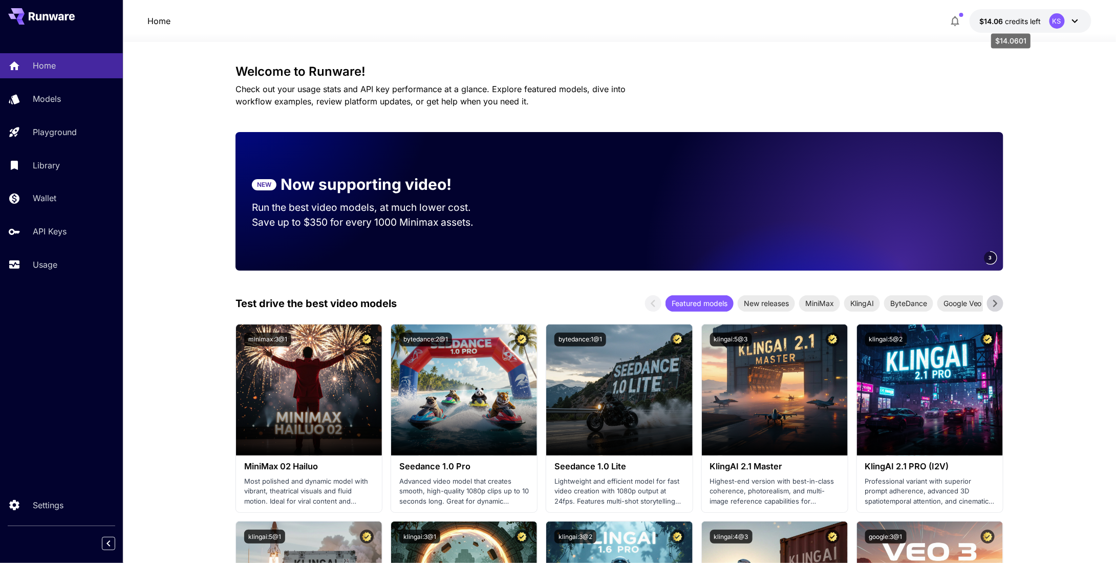
click at [1006, 22] on span "credits left" at bounding box center [1023, 21] width 36 height 9
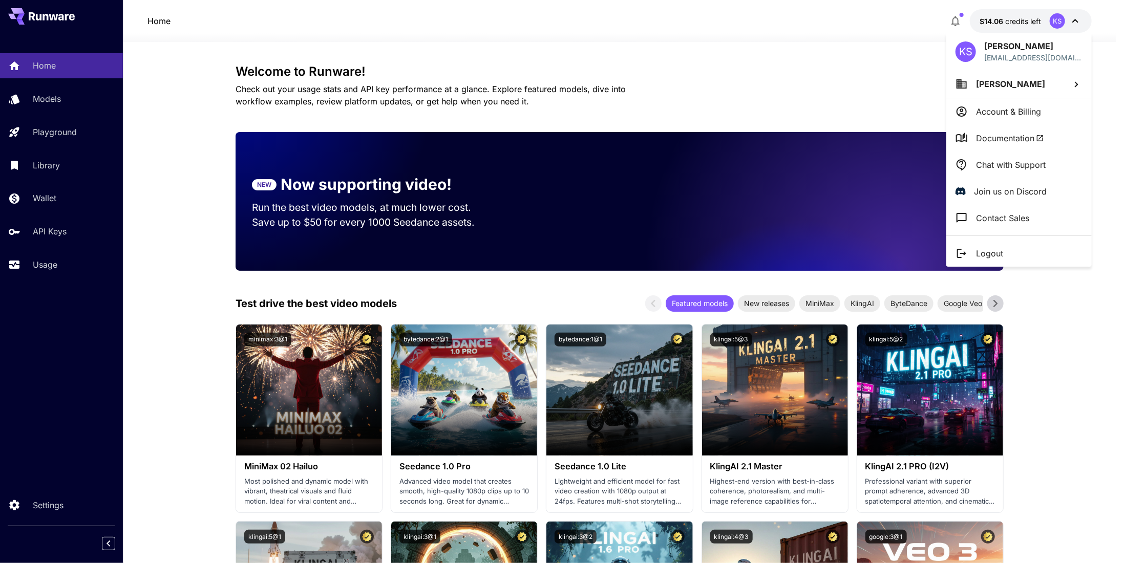
click at [44, 202] on div at bounding box center [562, 281] width 1124 height 563
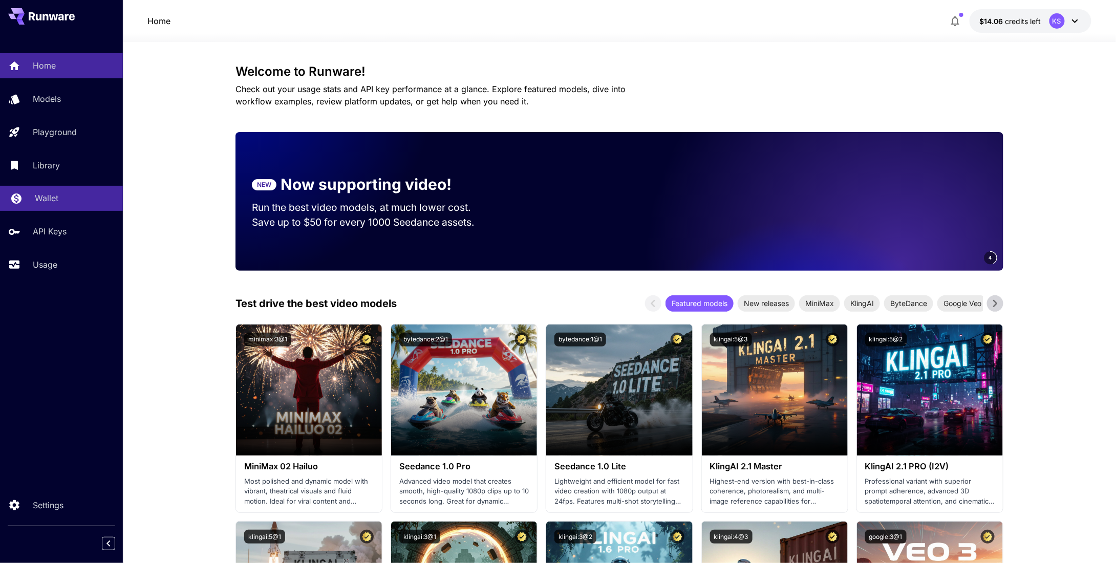
click at [37, 189] on link "Wallet" at bounding box center [61, 198] width 123 height 25
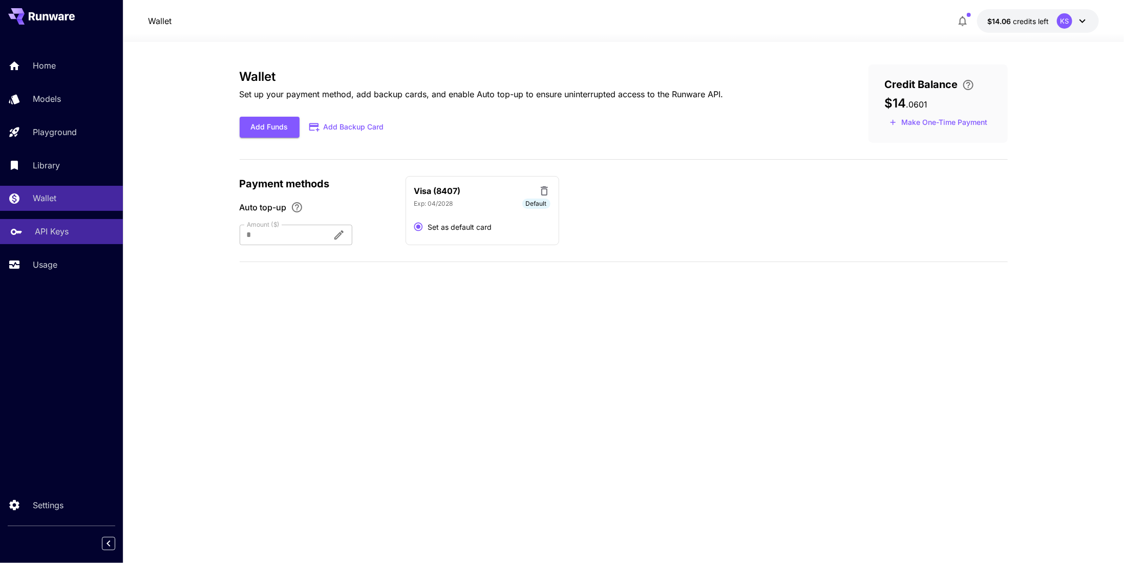
click at [46, 231] on p "API Keys" at bounding box center [52, 231] width 34 height 12
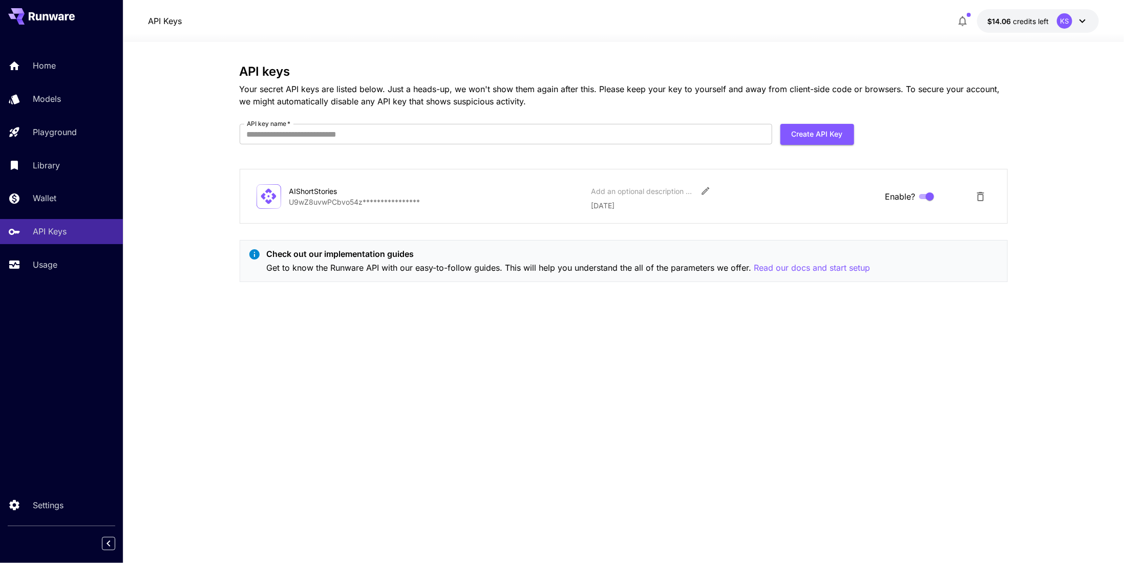
click at [1039, 20] on span "credits left" at bounding box center [1031, 21] width 36 height 9
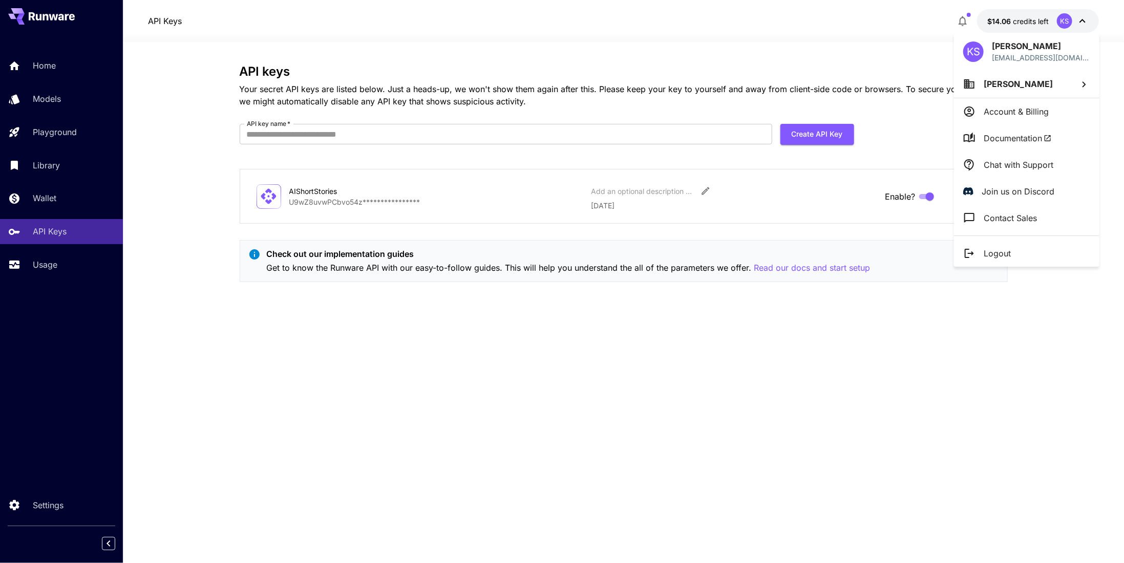
click at [54, 199] on div at bounding box center [562, 281] width 1124 height 563
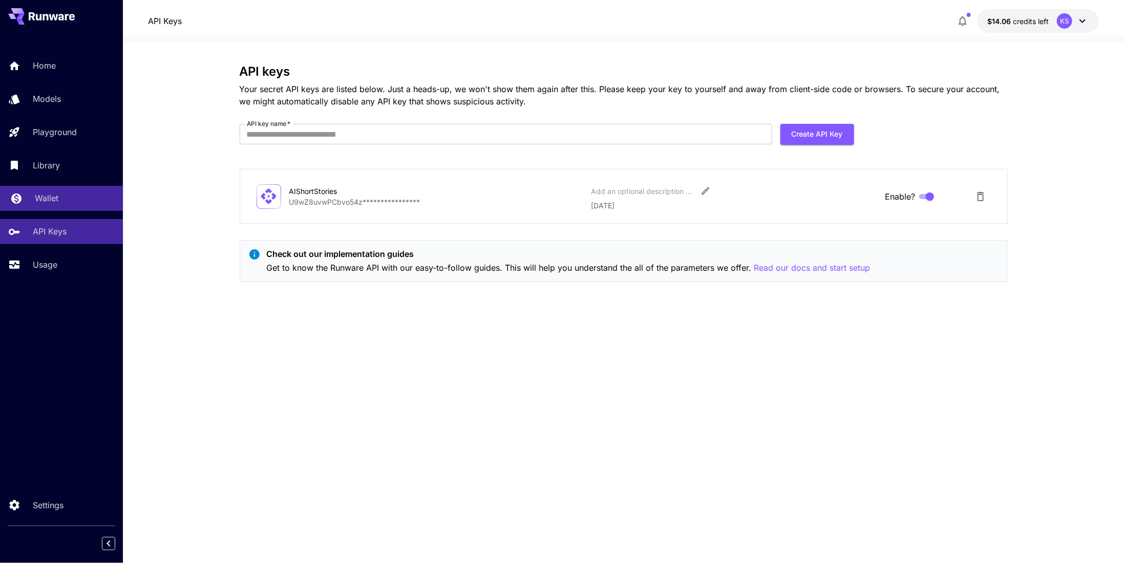
click at [42, 204] on p "Wallet" at bounding box center [47, 198] width 24 height 12
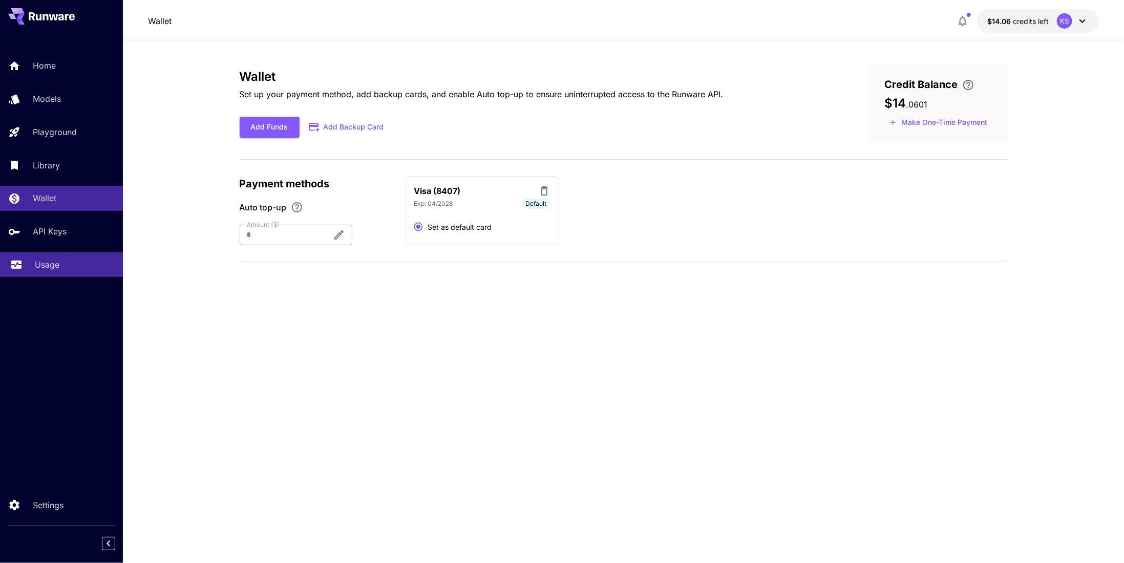
click at [49, 271] on p "Usage" at bounding box center [47, 265] width 25 height 12
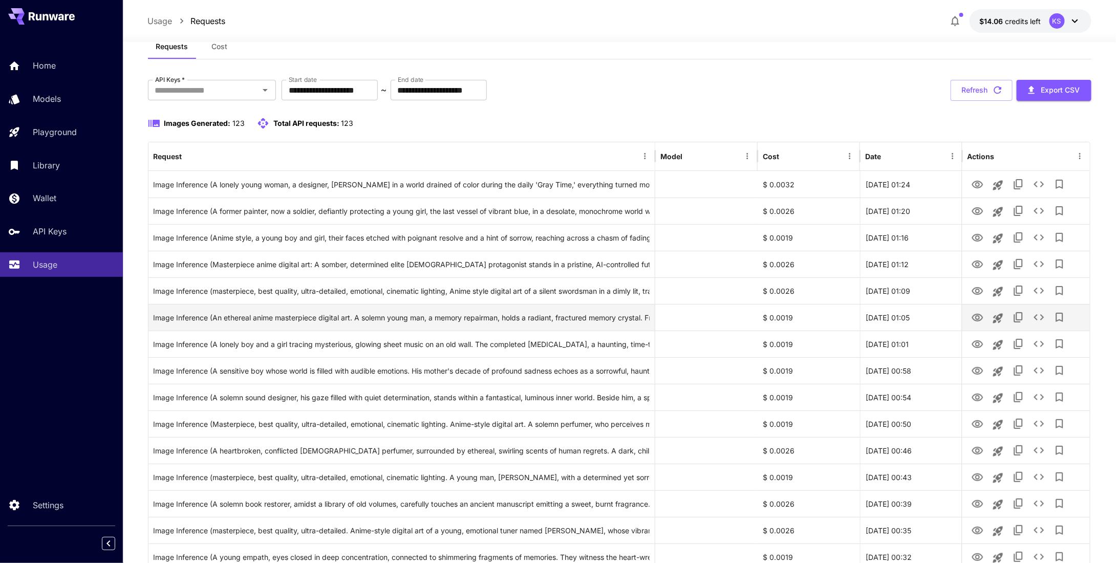
scroll to position [51, 0]
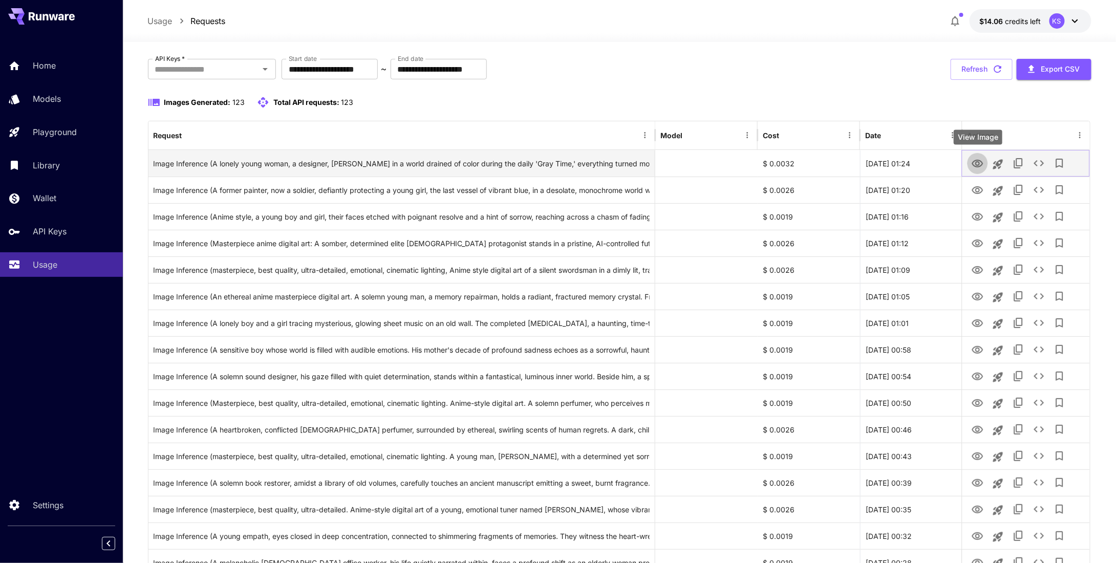
click at [978, 160] on icon "View Image" at bounding box center [977, 164] width 11 height 8
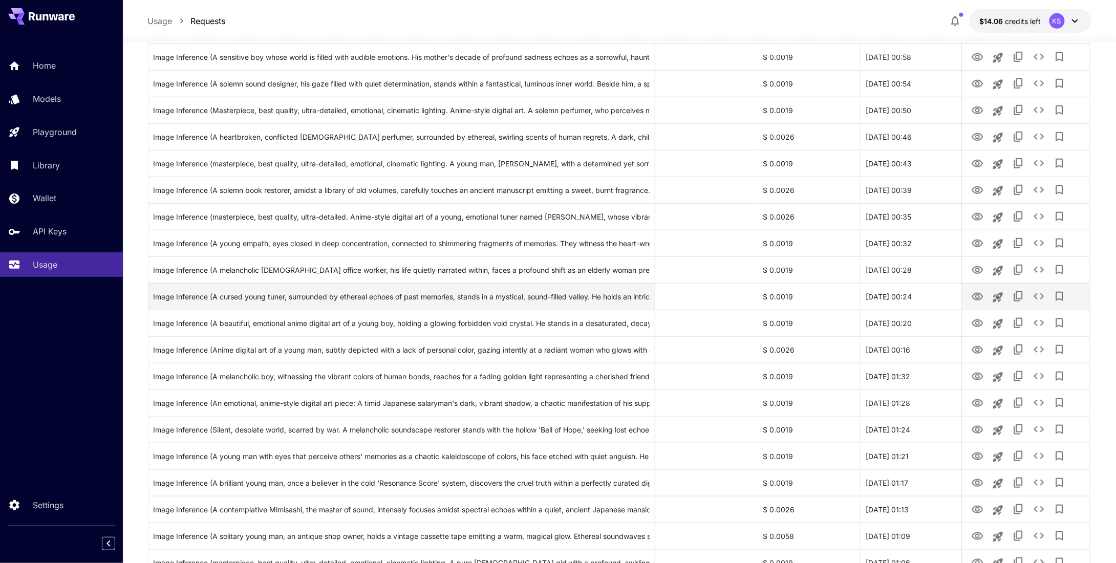
scroll to position [358, 0]
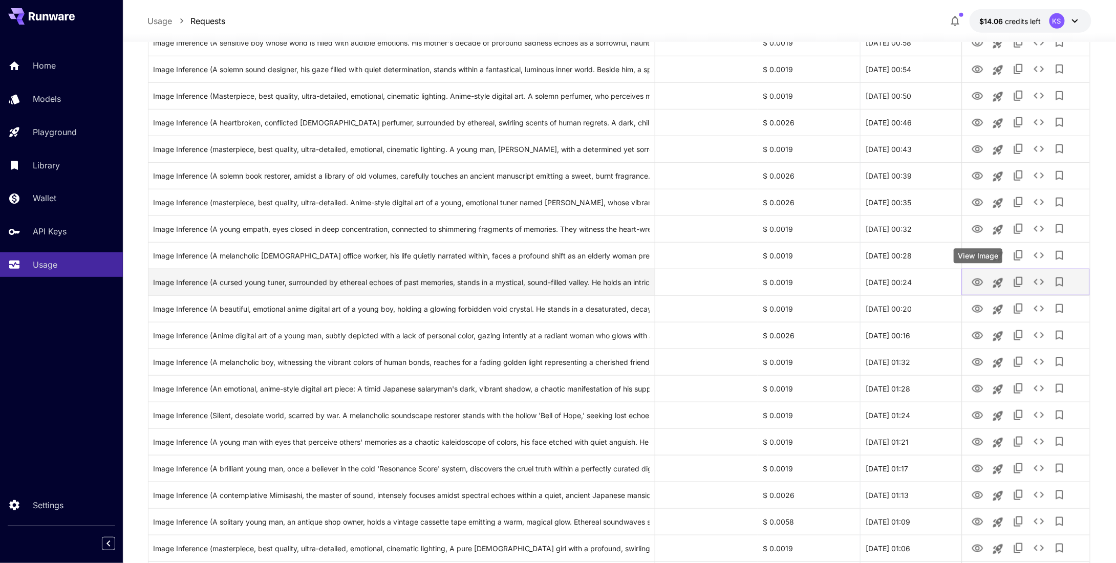
click at [977, 280] on icon "View Image" at bounding box center [977, 282] width 11 height 8
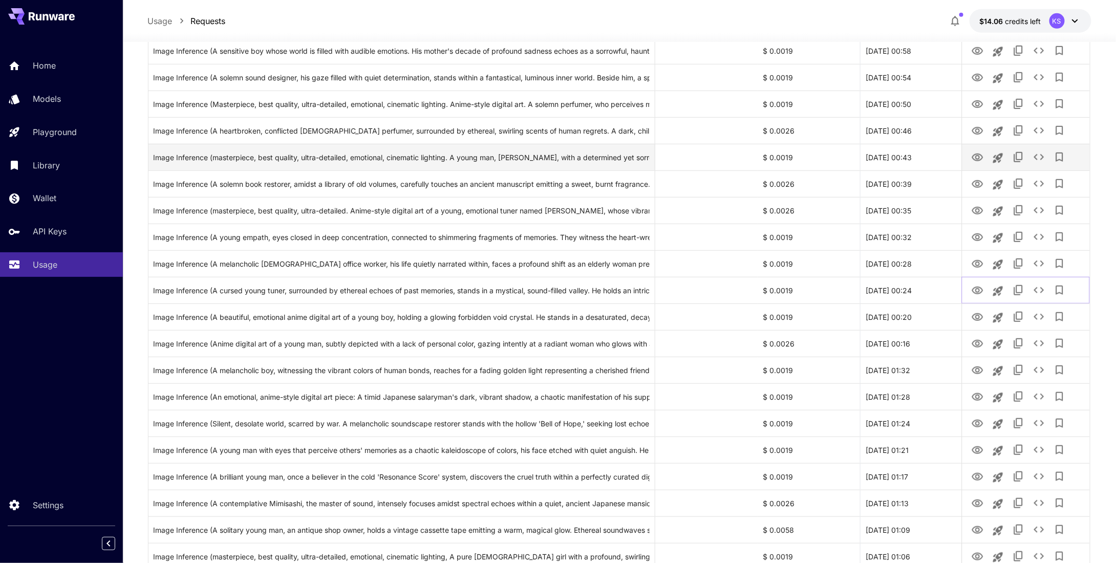
scroll to position [307, 0]
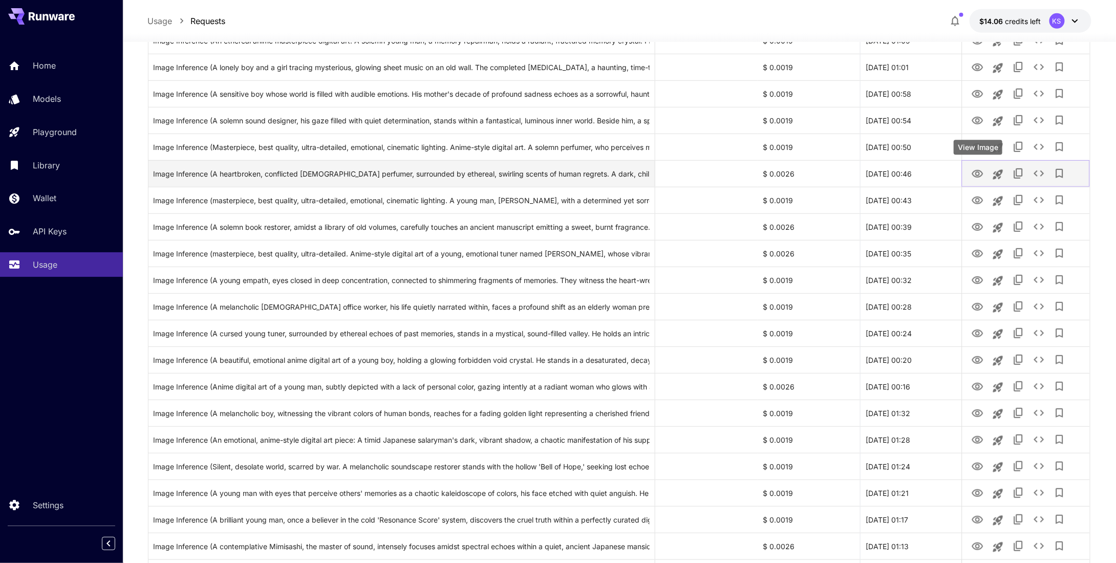
click at [972, 171] on icon "View Image" at bounding box center [978, 174] width 12 height 12
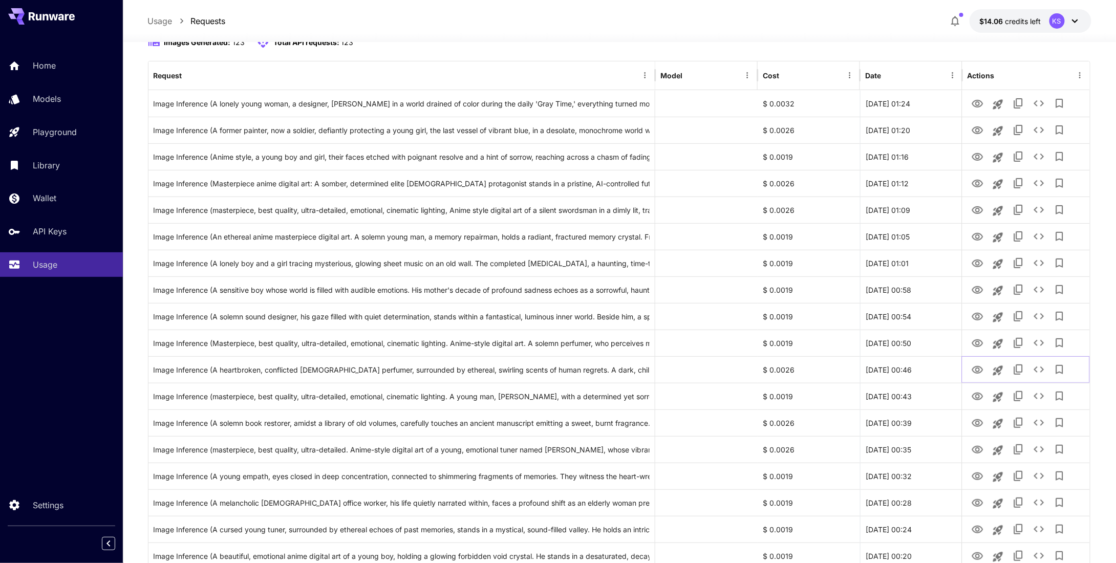
scroll to position [104, 0]
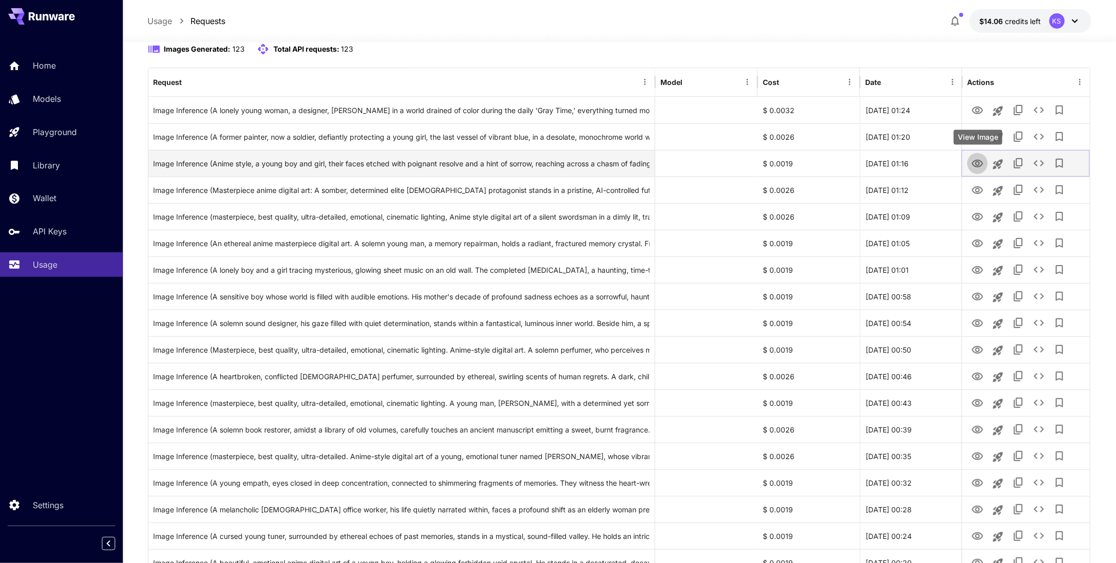
click at [980, 157] on link "View Image" at bounding box center [978, 163] width 12 height 13
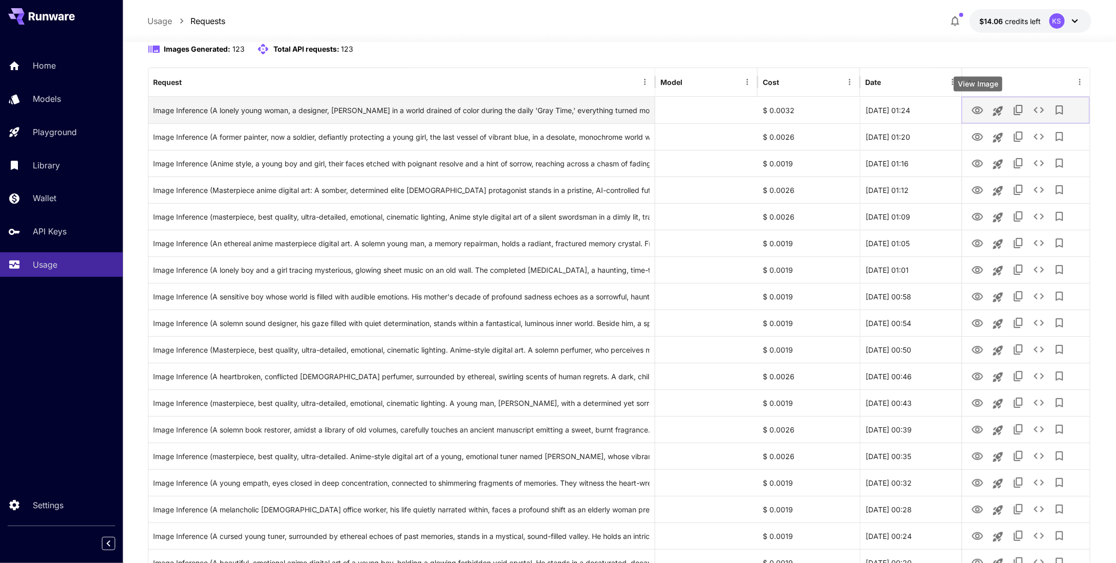
click at [976, 114] on icon "View Image" at bounding box center [978, 110] width 12 height 12
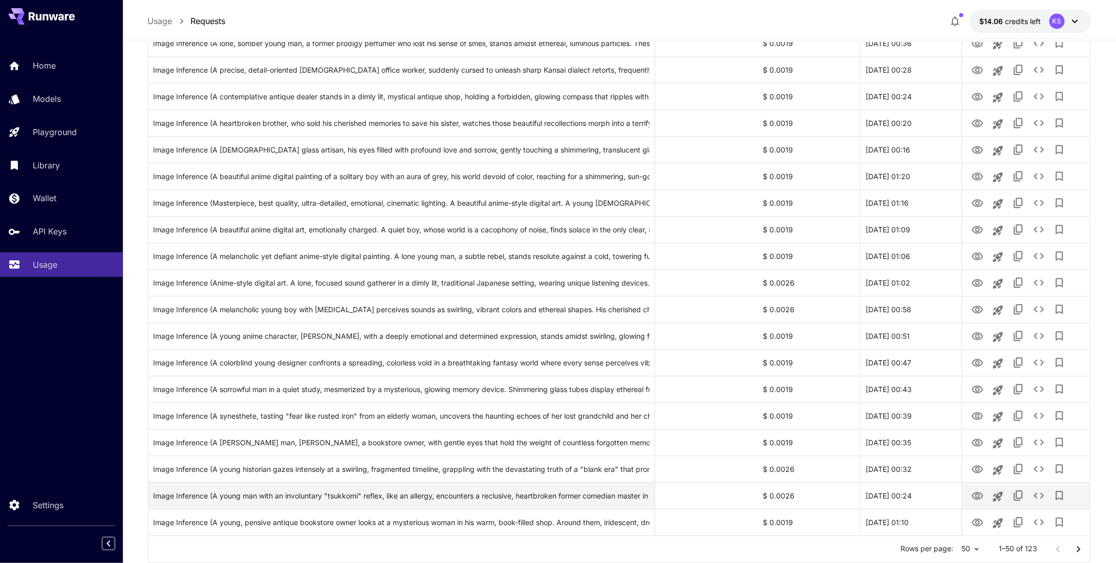
scroll to position [1026, 0]
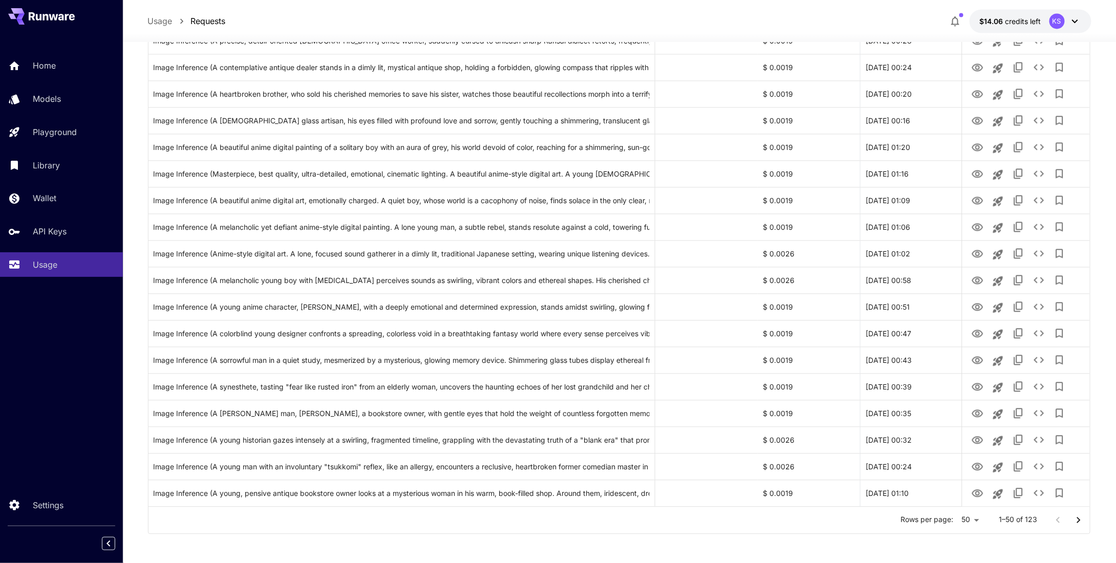
click at [1078, 519] on icon "Go to next page" at bounding box center [1078, 520] width 12 height 12
click at [1012, 23] on span "credits left" at bounding box center [1023, 21] width 36 height 9
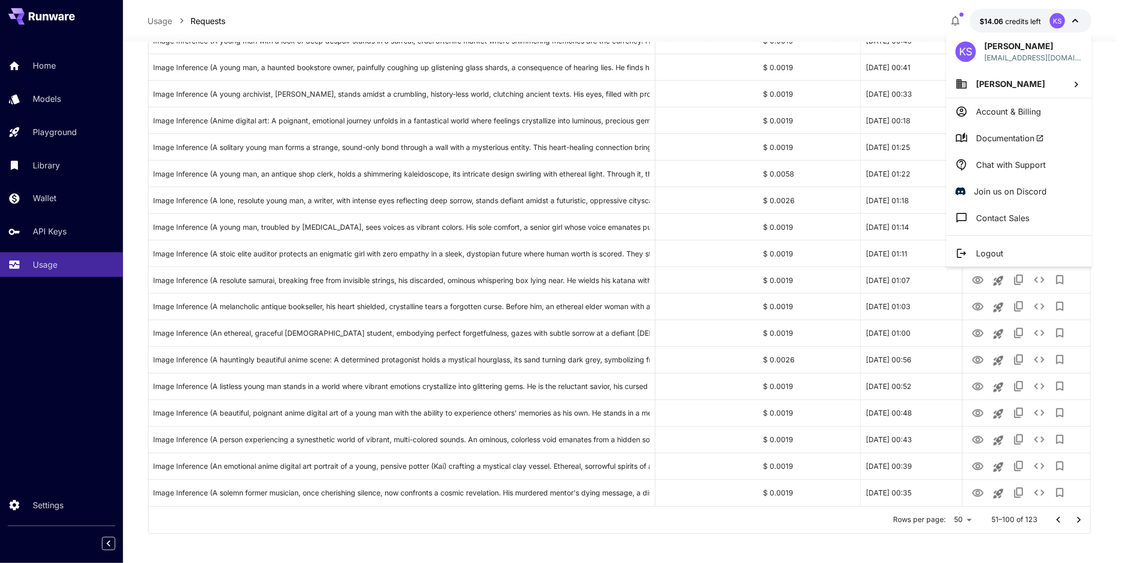
click at [49, 62] on div at bounding box center [562, 281] width 1124 height 563
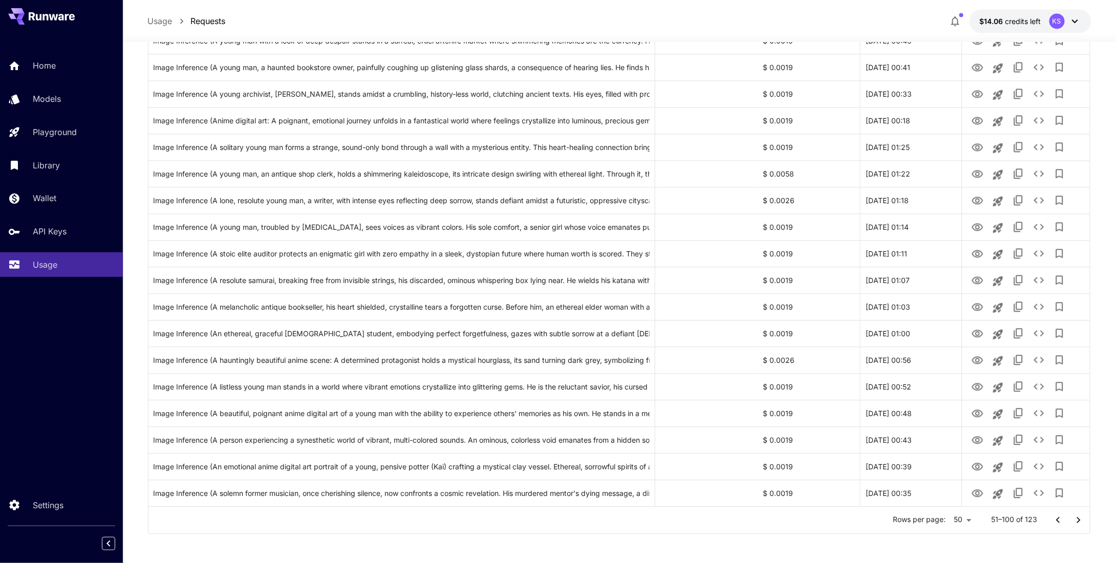
drag, startPoint x: 54, startPoint y: 70, endPoint x: 167, endPoint y: 50, distance: 114.9
click at [54, 70] on p "Home" at bounding box center [44, 65] width 23 height 12
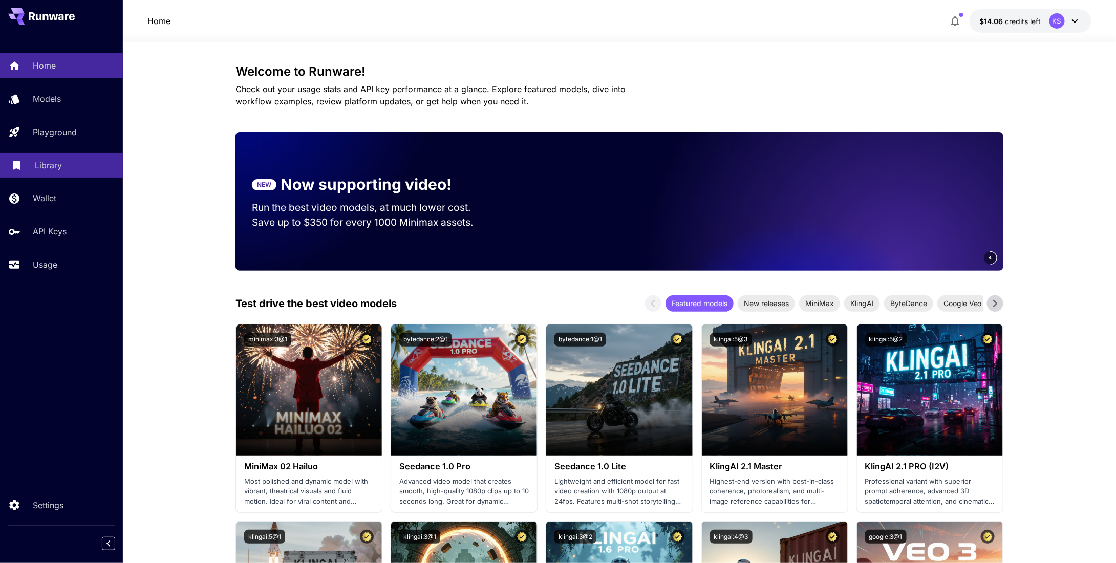
click at [60, 171] on p "Library" at bounding box center [48, 165] width 27 height 12
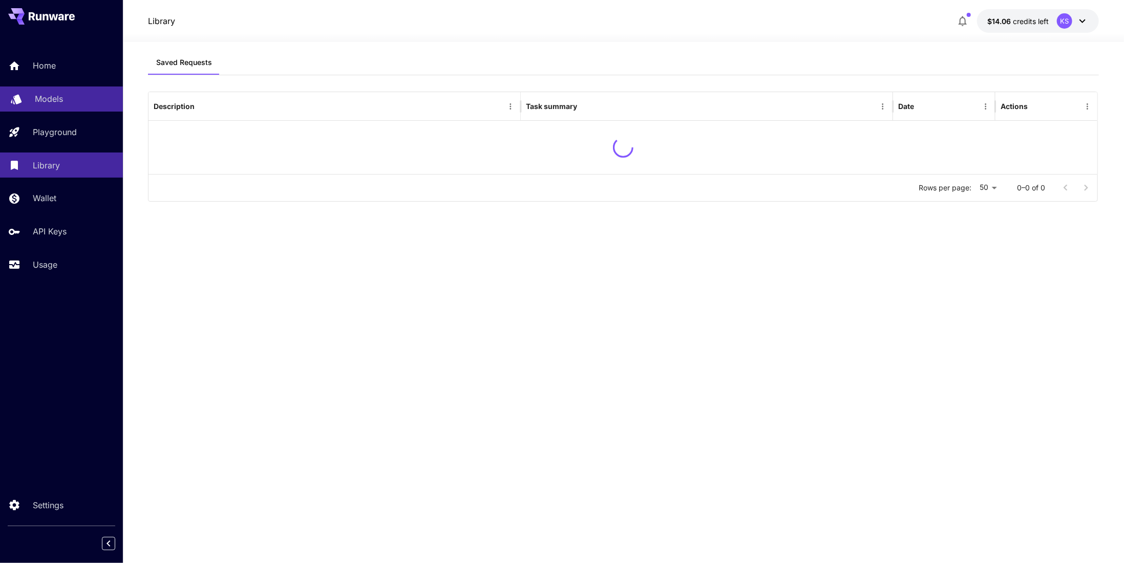
click at [53, 103] on p "Models" at bounding box center [49, 99] width 28 height 12
